Goal: Communication & Community: Answer question/provide support

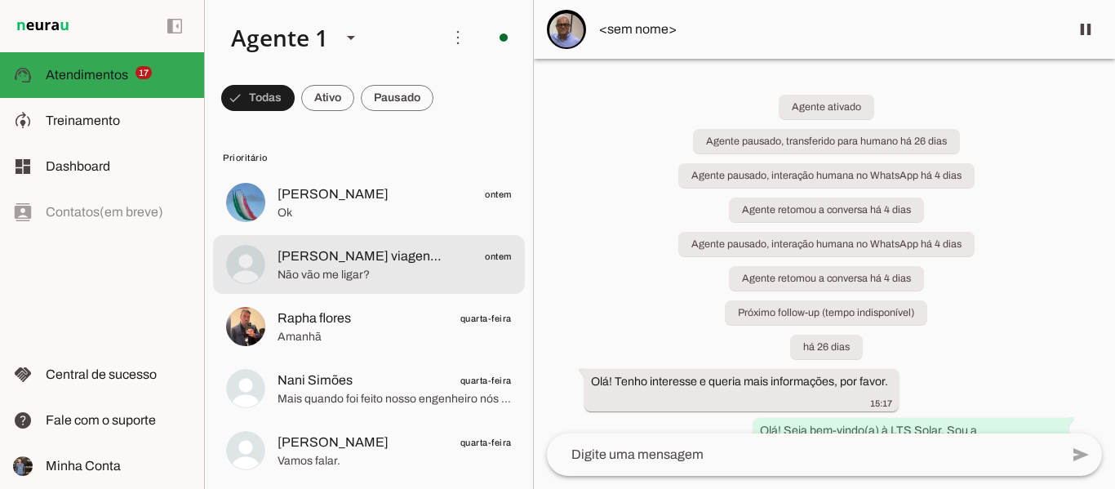
click at [392, 282] on span "Não vão me ligar?" at bounding box center [394, 275] width 234 height 16
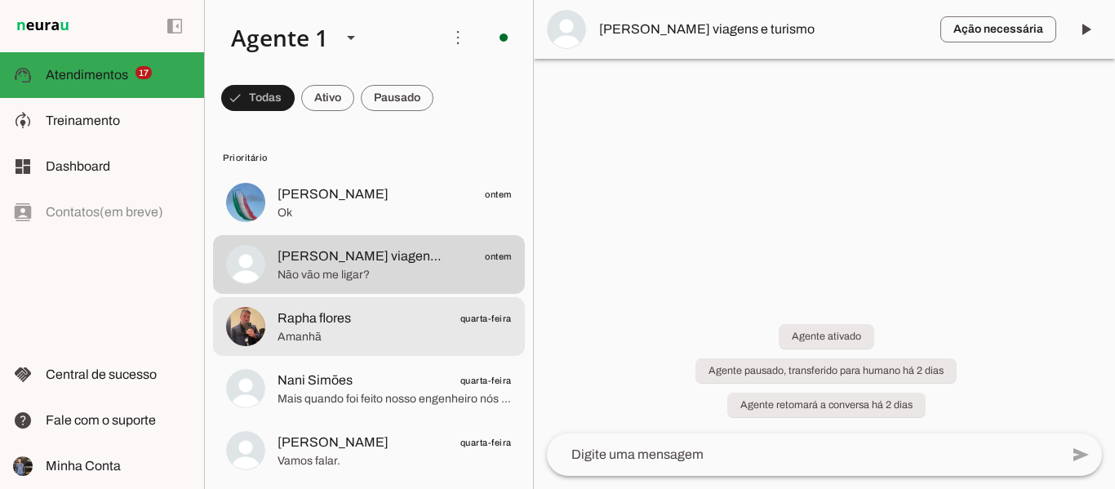
click at [373, 331] on span "Amanhã" at bounding box center [394, 337] width 234 height 16
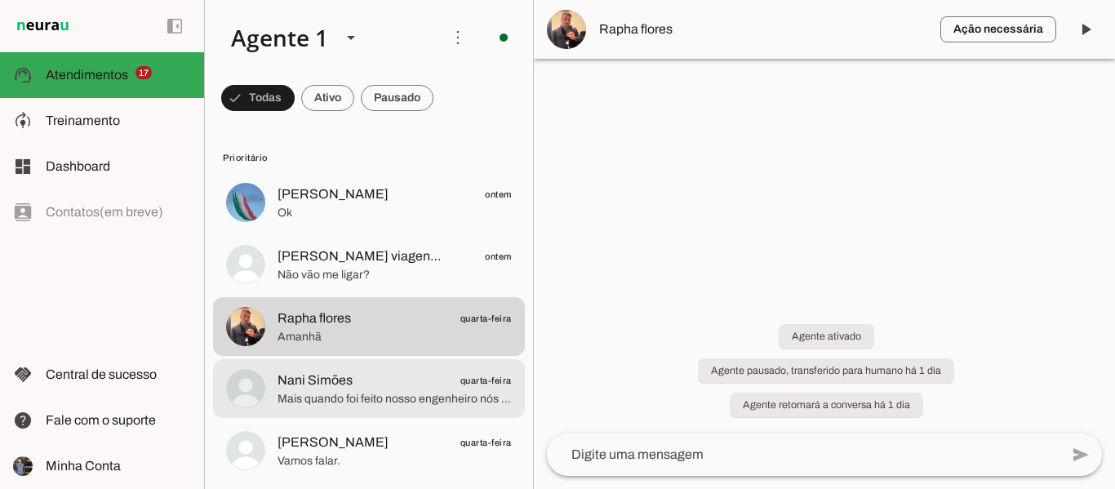
click at [372, 386] on span "Nani Simões quarta-feira" at bounding box center [394, 380] width 234 height 20
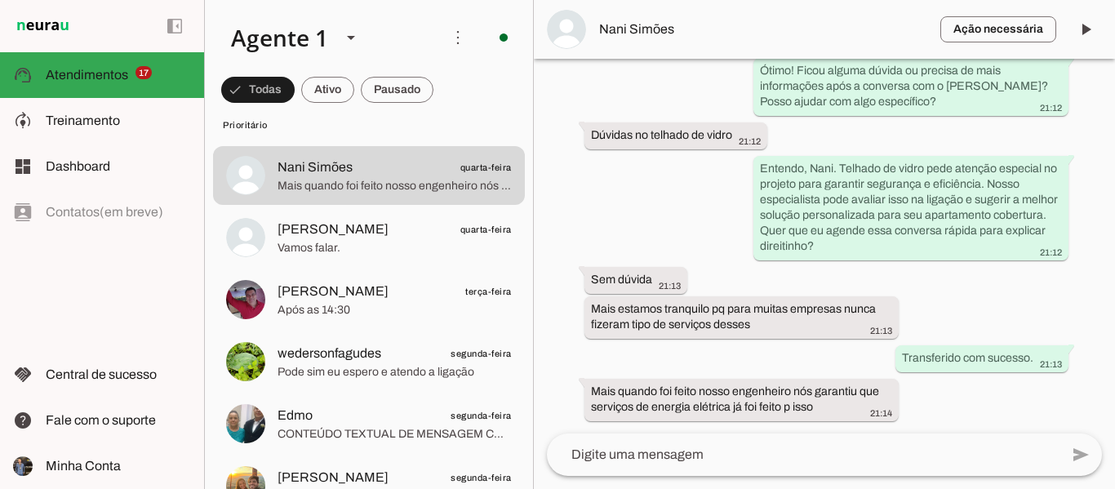
scroll to position [76, 0]
